Goal: Navigation & Orientation: Find specific page/section

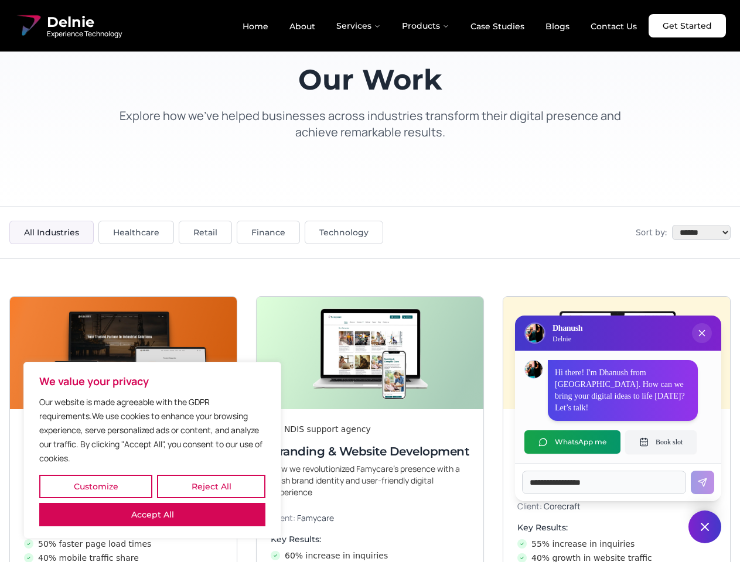
click at [95, 487] on button "Customize" at bounding box center [95, 486] width 113 height 23
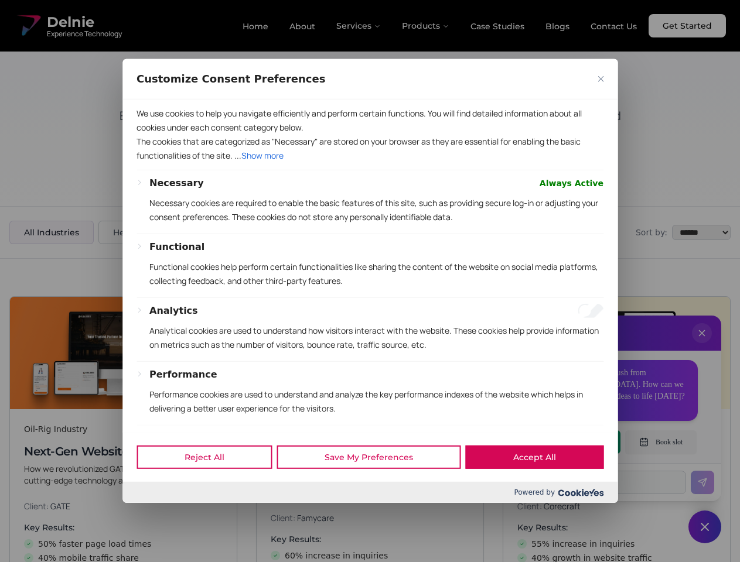
click at [211, 487] on div at bounding box center [370, 281] width 740 height 562
click at [152, 318] on button "Analytics" at bounding box center [173, 311] width 49 height 14
click at [370, 100] on div "Customize Consent Preferences" at bounding box center [369, 79] width 495 height 40
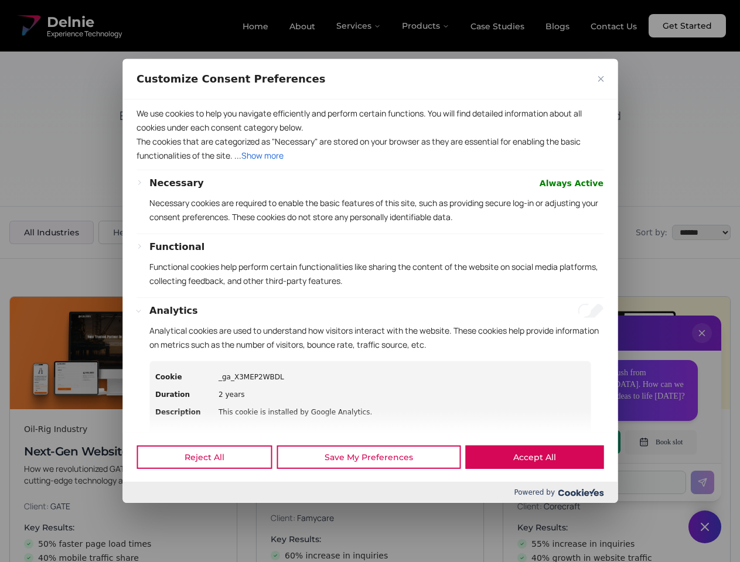
click at [702, 345] on div at bounding box center [370, 281] width 740 height 562
click at [572, 442] on div "Reject All Save My Preferences Accept All" at bounding box center [369, 457] width 495 height 50
click at [661, 442] on div at bounding box center [370, 281] width 740 height 562
click at [704, 527] on div at bounding box center [370, 281] width 740 height 562
click at [359, 26] on div at bounding box center [370, 281] width 740 height 562
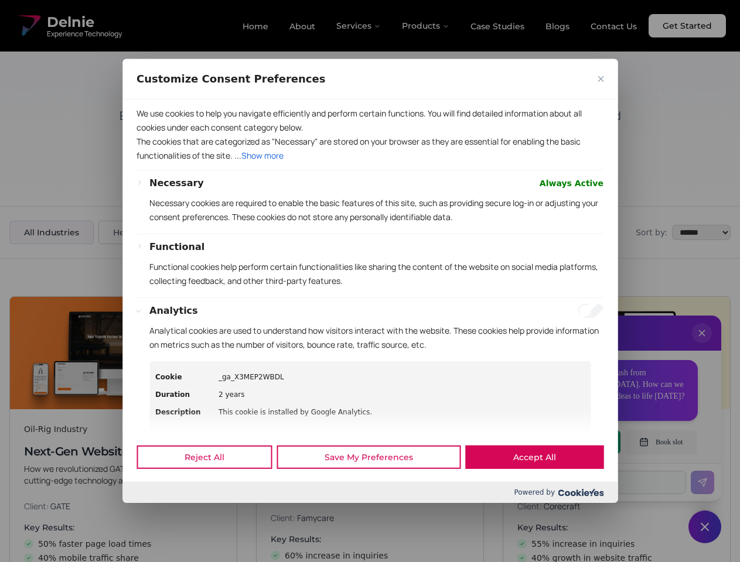
click at [426, 26] on div at bounding box center [370, 281] width 740 height 562
